Goal: Information Seeking & Learning: Find specific fact

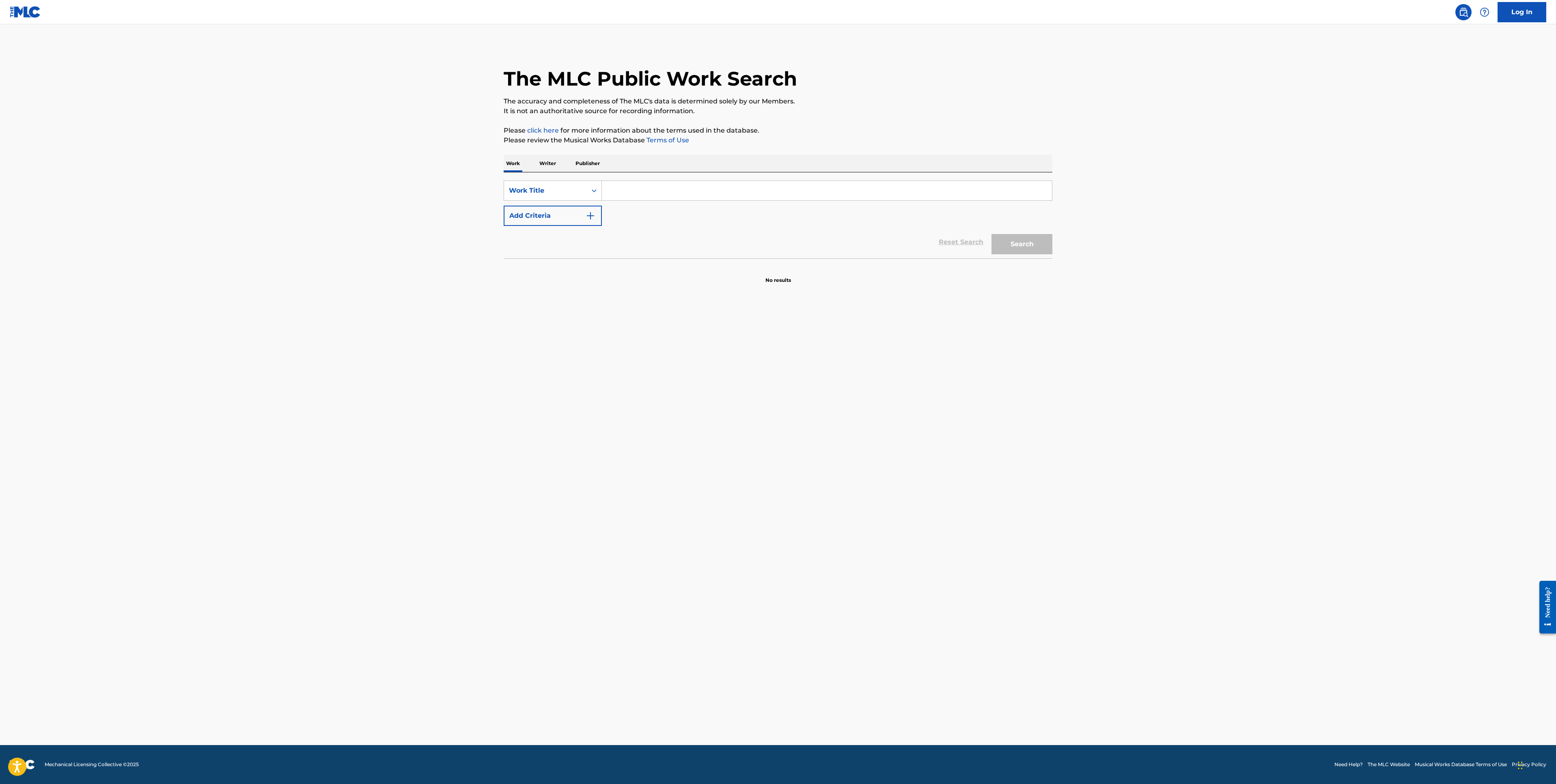
click at [624, 191] on input "Search Form" at bounding box center [827, 190] width 450 height 19
paste input "STYLE"
type input "STYLE"
click at [587, 219] on img "Search Form" at bounding box center [590, 216] width 10 height 10
click at [593, 217] on icon "Search Form" at bounding box center [594, 215] width 5 height 3
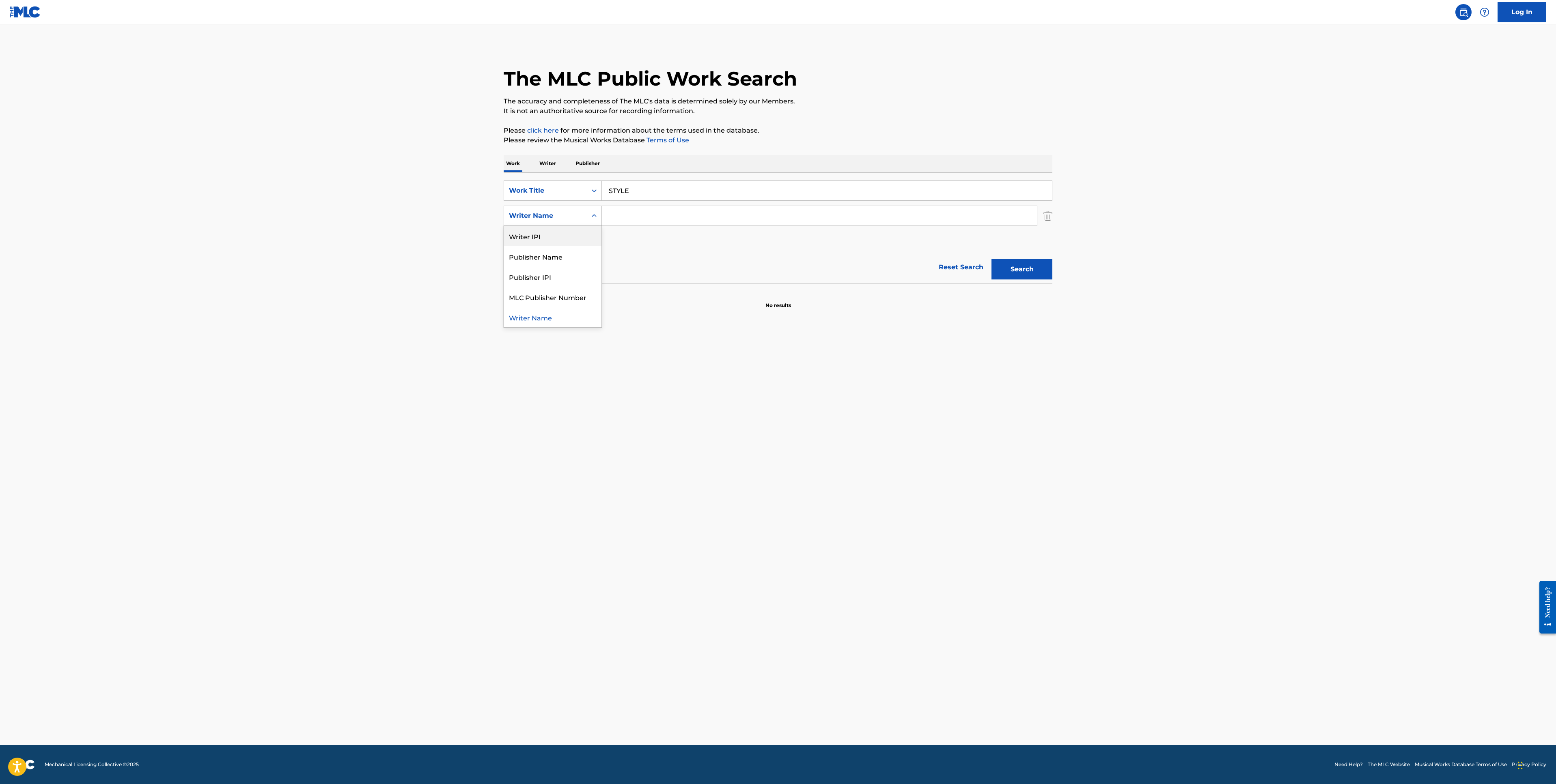
click at [617, 220] on input "Search Form" at bounding box center [819, 216] width 435 height 19
type input "[PERSON_NAME]"
click at [992, 259] on button "Search" at bounding box center [1022, 269] width 61 height 20
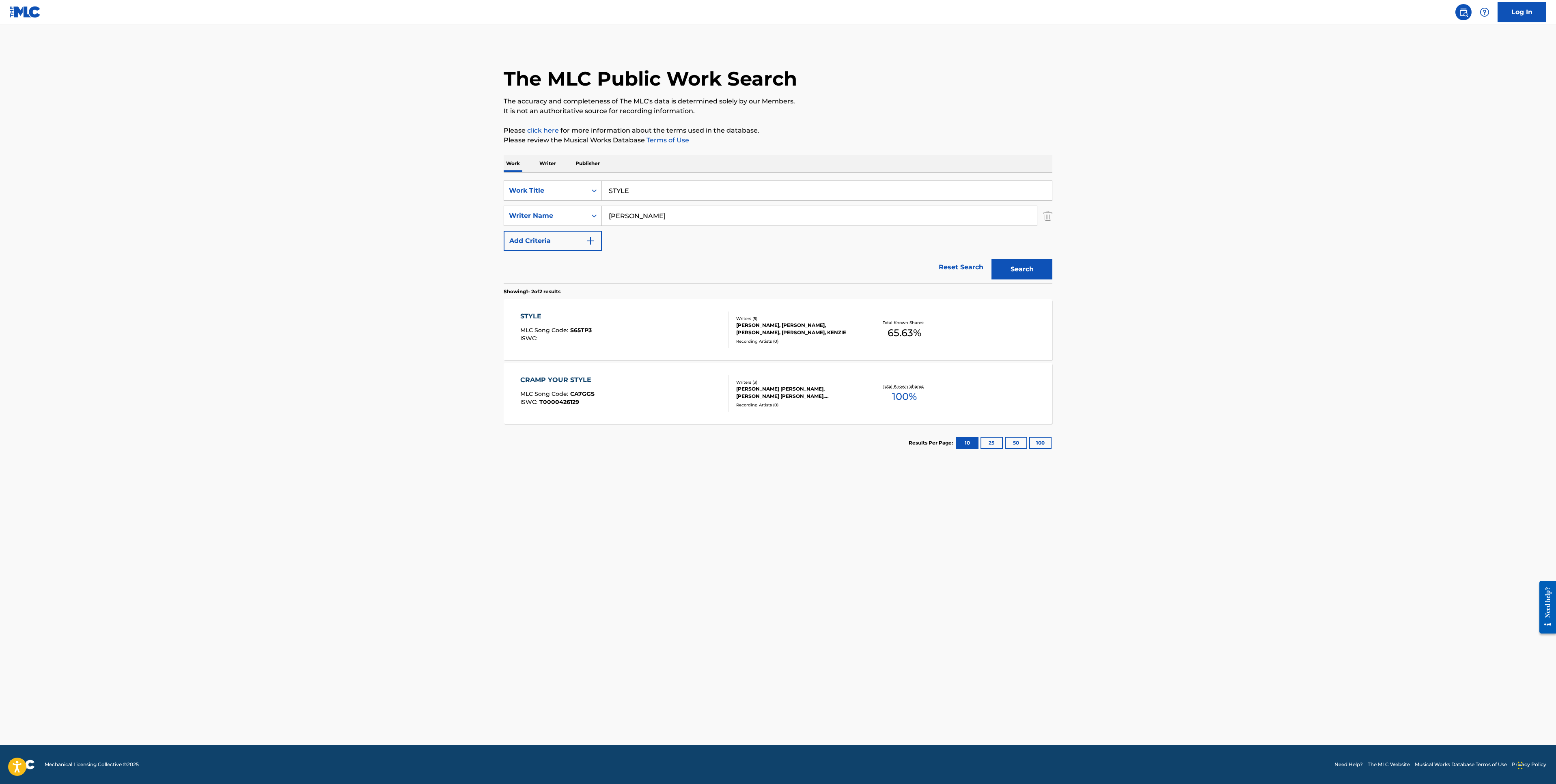
click at [532, 318] on div "STYLE" at bounding box center [556, 316] width 71 height 10
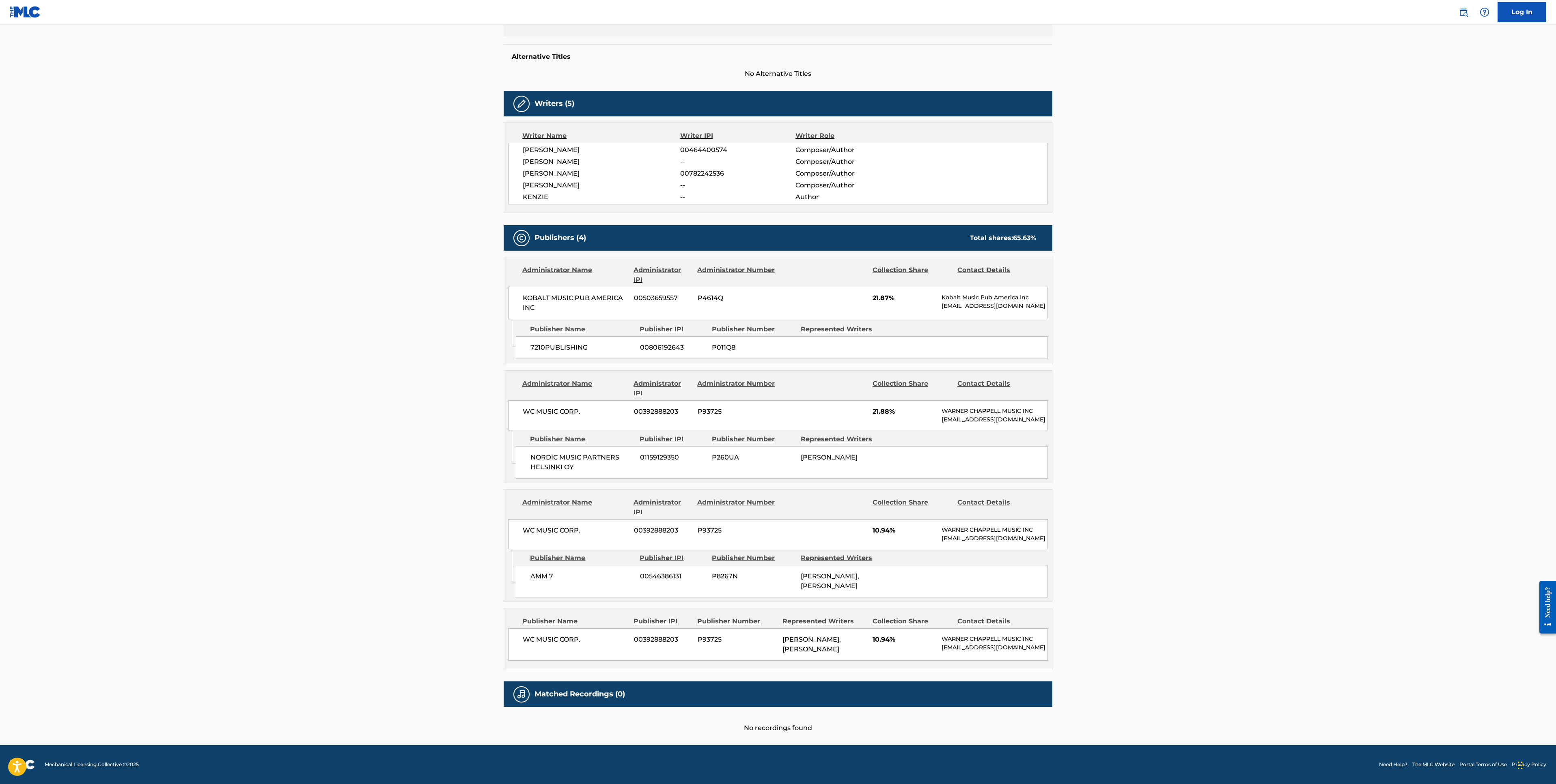
scroll to position [223, 0]
